Goal: Task Accomplishment & Management: Use online tool/utility

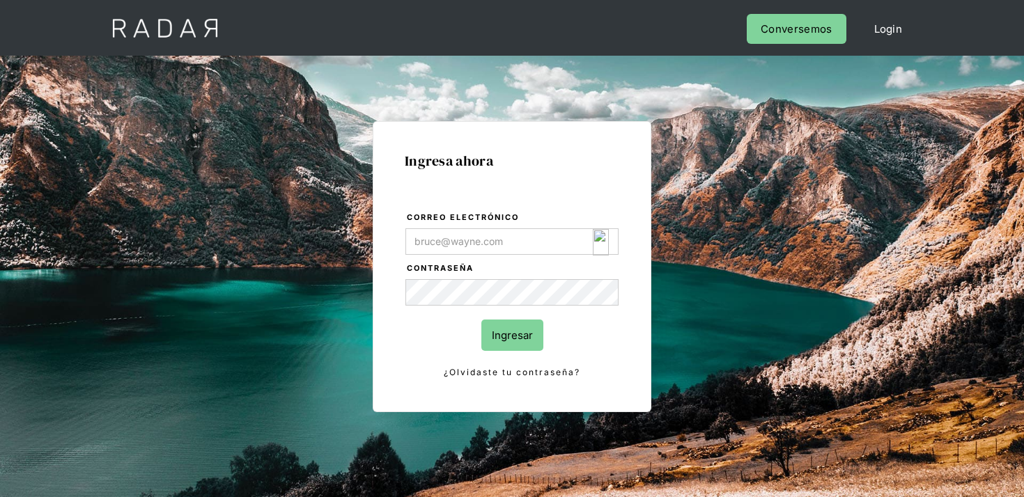
click at [603, 246] on img "Login Form" at bounding box center [601, 242] width 16 height 26
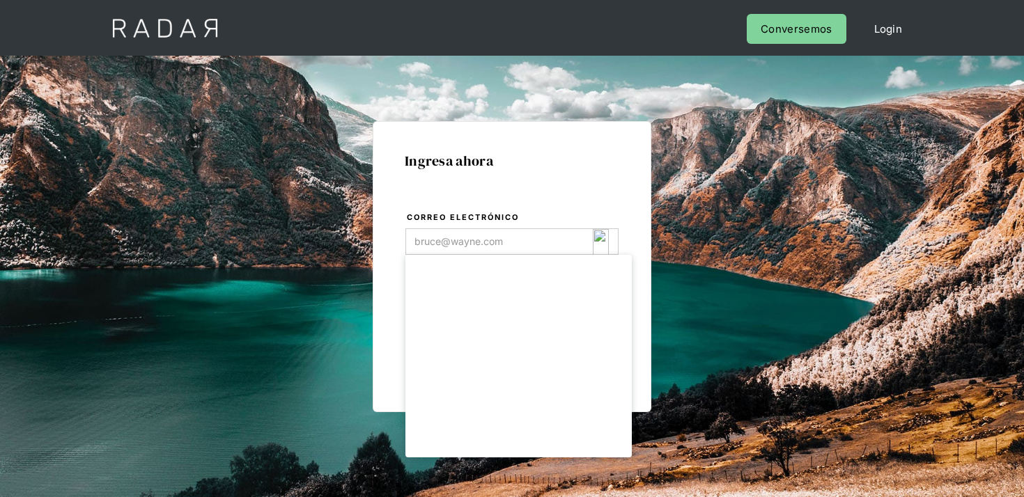
type input "[EMAIL_ADDRESS][DOMAIN_NAME]"
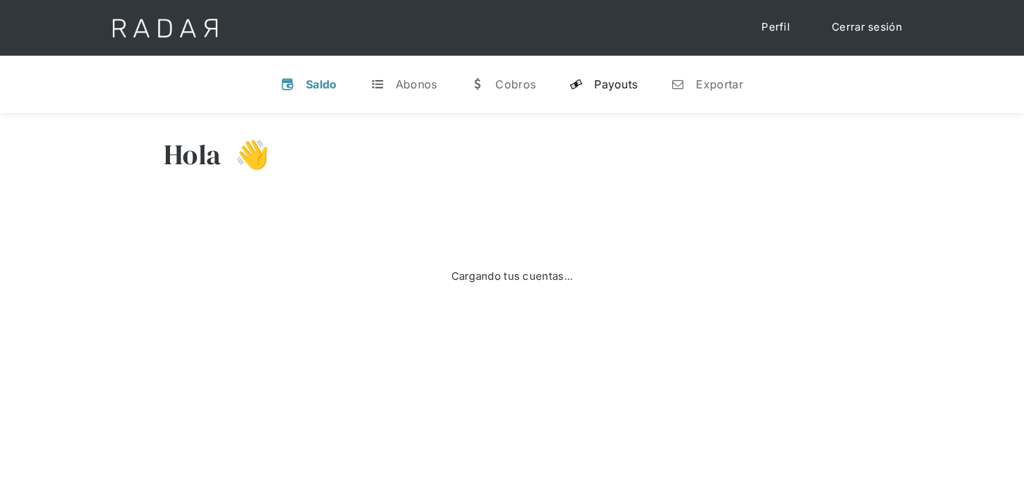
click at [626, 87] on div "Payouts" at bounding box center [615, 84] width 43 height 14
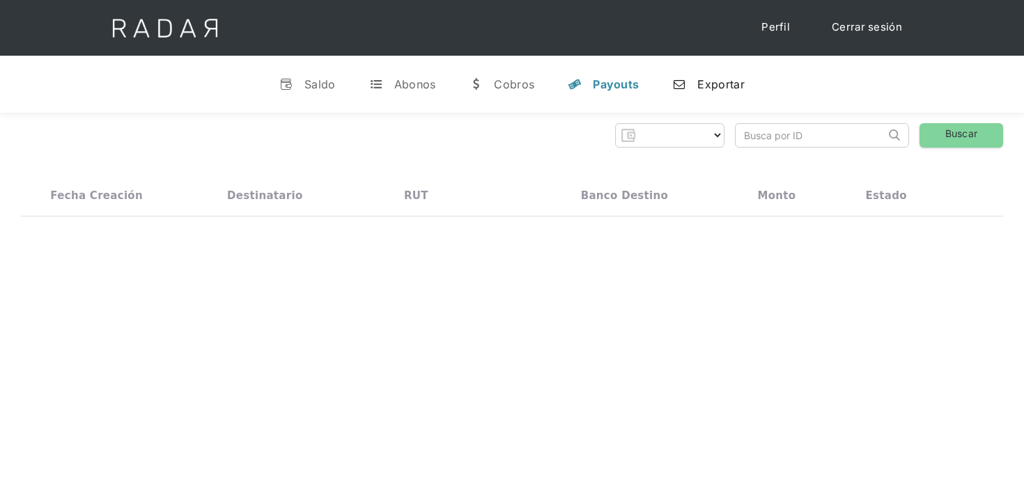
click at [689, 76] on link "n Exportar" at bounding box center [708, 84] width 94 height 36
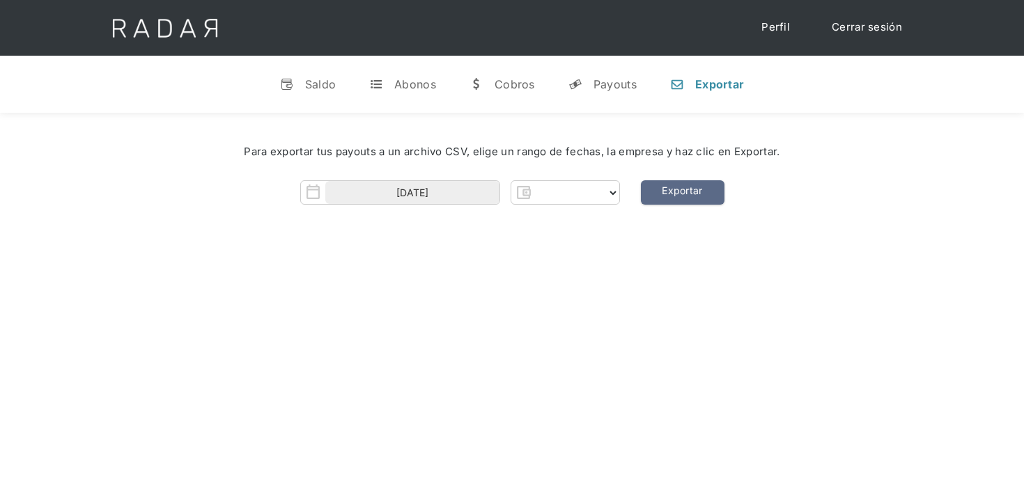
select select "clpro"
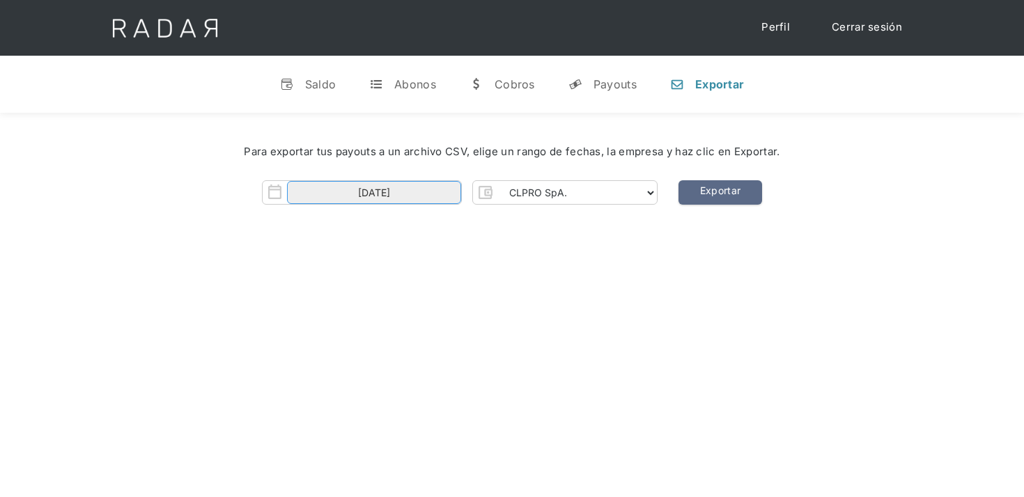
click at [440, 185] on input "01-10-2025" at bounding box center [374, 192] width 174 height 23
click at [357, 265] on span "30" at bounding box center [365, 262] width 27 height 27
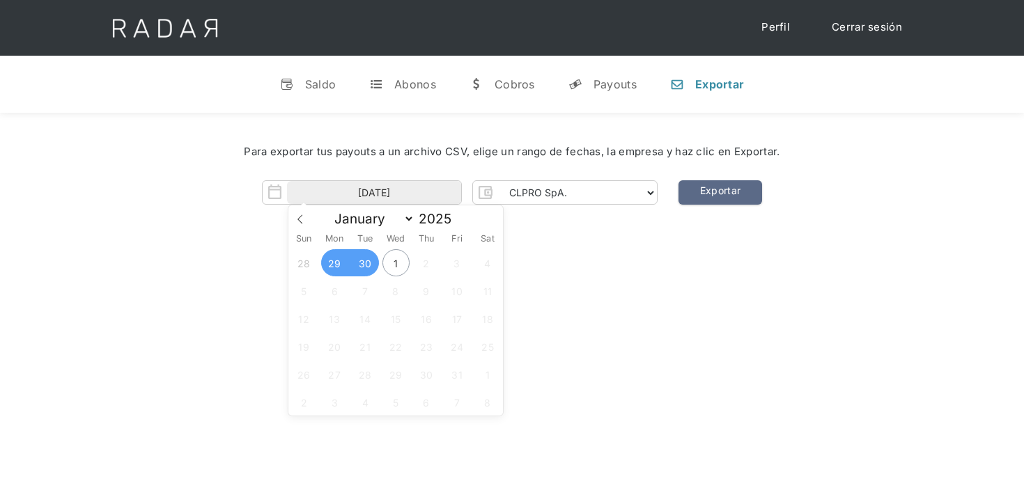
click at [335, 265] on span "29" at bounding box center [334, 262] width 27 height 27
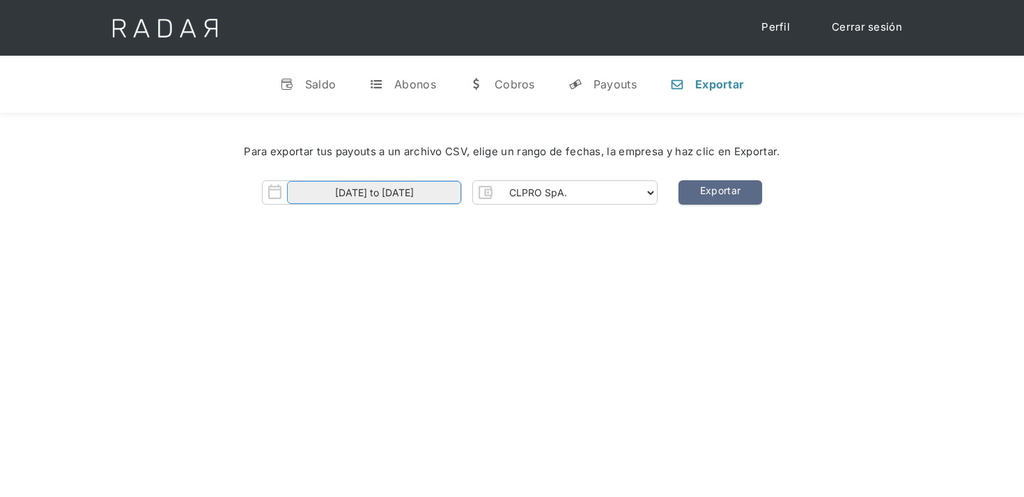
click at [397, 196] on input "29-09-2025 to 30-09-2025" at bounding box center [374, 192] width 174 height 23
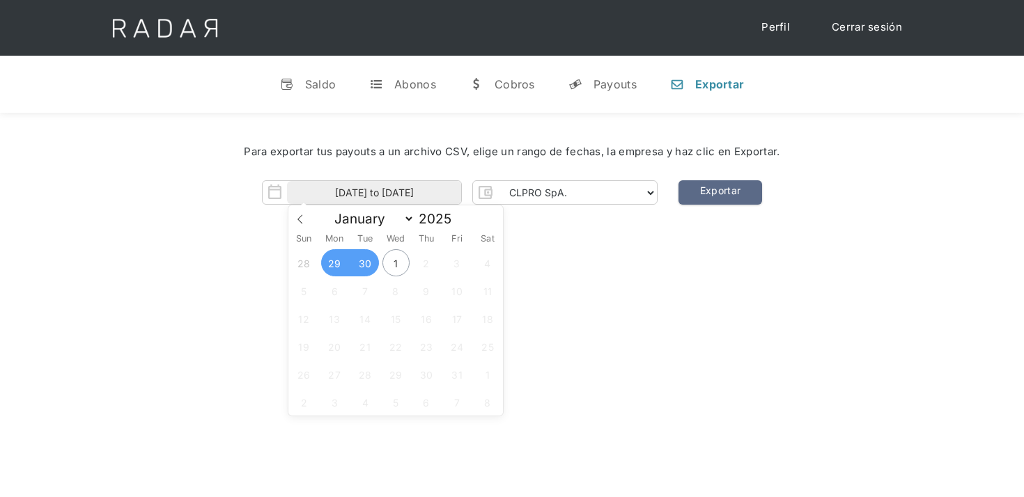
click at [338, 267] on span "29" at bounding box center [334, 262] width 27 height 27
click at [352, 265] on span "30" at bounding box center [365, 262] width 27 height 27
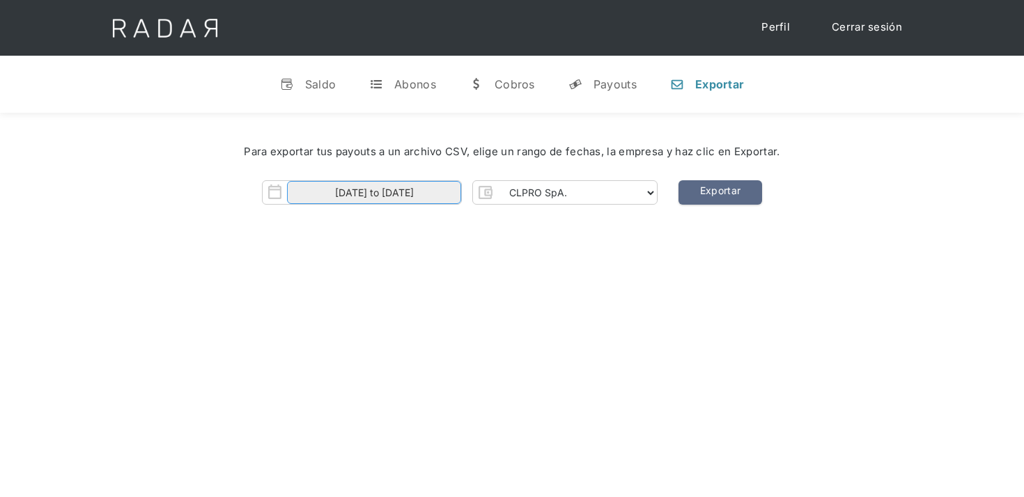
click at [386, 192] on input "29-09-2025 to 30-09-2025" at bounding box center [374, 192] width 174 height 23
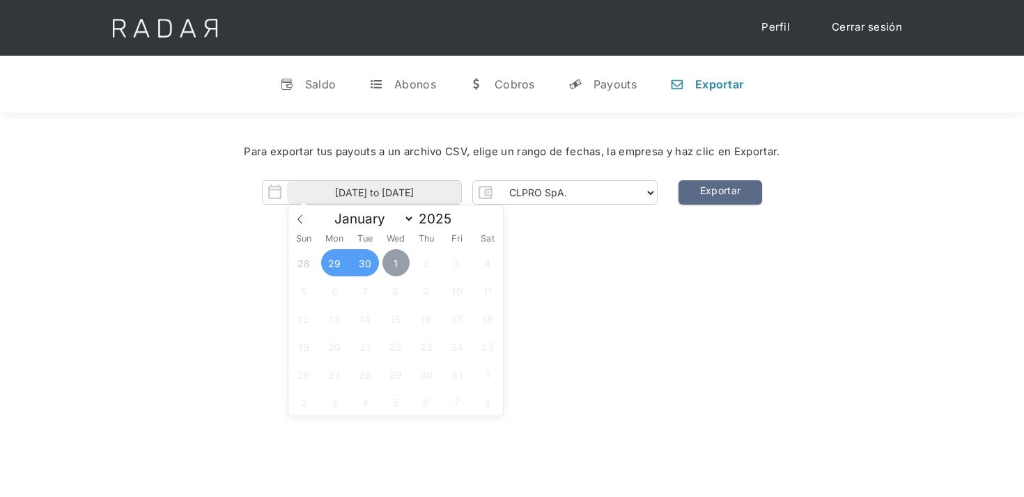
click at [393, 256] on span "1" at bounding box center [395, 262] width 27 height 27
click at [328, 263] on span "29" at bounding box center [334, 262] width 27 height 27
type input "29-09-2025 to 01-10-2025"
click at [560, 199] on select "CLPRO SpA. Coster SpA. Urigol SpA. Bysolutions SpA. Clmax SpA. Andes Payments S…" at bounding box center [577, 193] width 160 height 22
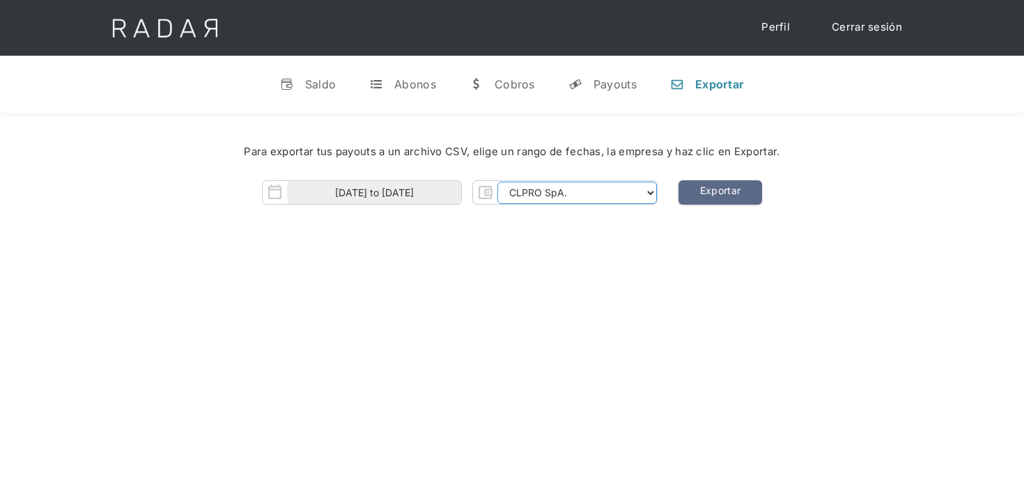
select select "coster-rt"
click at [499, 182] on select "CLPRO SpA. Coster SpA. Urigol SpA. Bysolutions SpA. Clmax SpA. Andes Payments S…" at bounding box center [577, 193] width 160 height 22
click at [707, 196] on link "Exportar" at bounding box center [720, 192] width 84 height 24
